Goal: Information Seeking & Learning: Learn about a topic

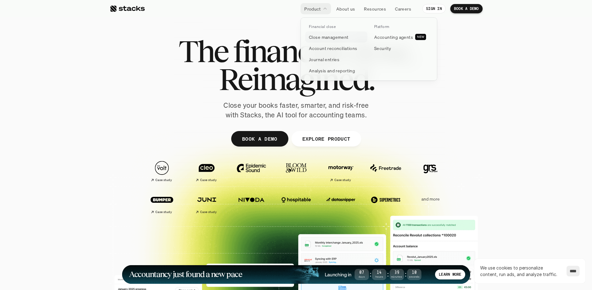
click at [326, 32] on link "Close management" at bounding box center [336, 36] width 62 height 11
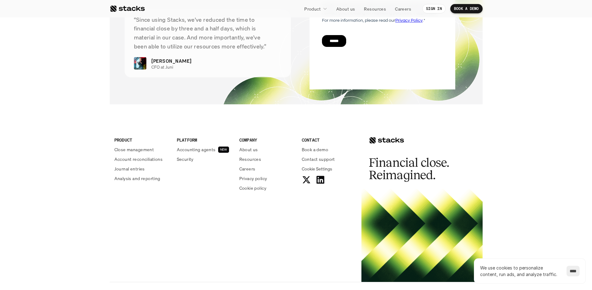
scroll to position [1334, 0]
